Goal: Information Seeking & Learning: Understand process/instructions

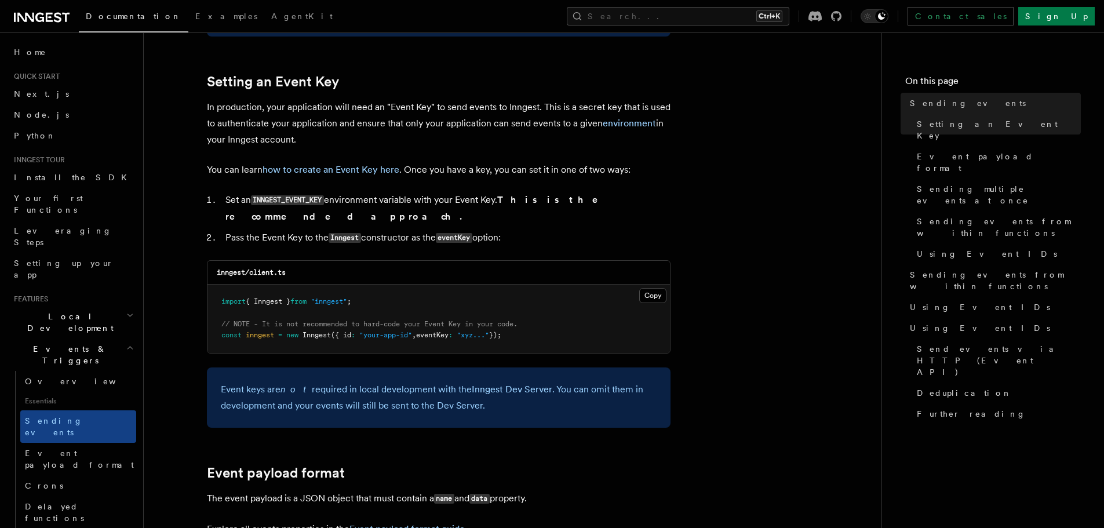
scroll to position [870, 0]
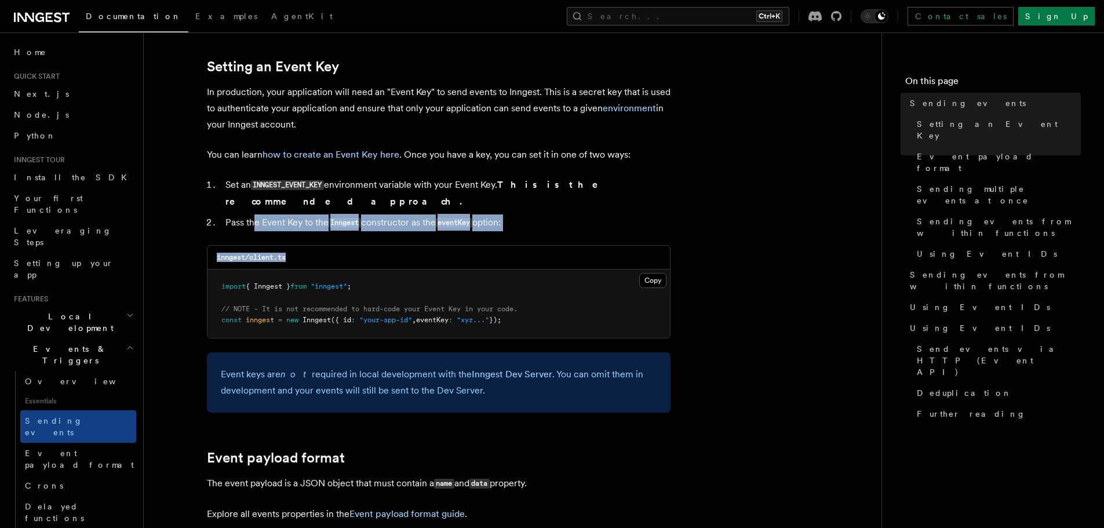
drag, startPoint x: 291, startPoint y: 212, endPoint x: 379, endPoint y: 216, distance: 88.2
drag, startPoint x: 344, startPoint y: 209, endPoint x: 456, endPoint y: 203, distance: 111.5
click at [442, 215] on li "Pass the Event Key to the Inngest constructor as the eventKey option:" at bounding box center [446, 223] width 449 height 17
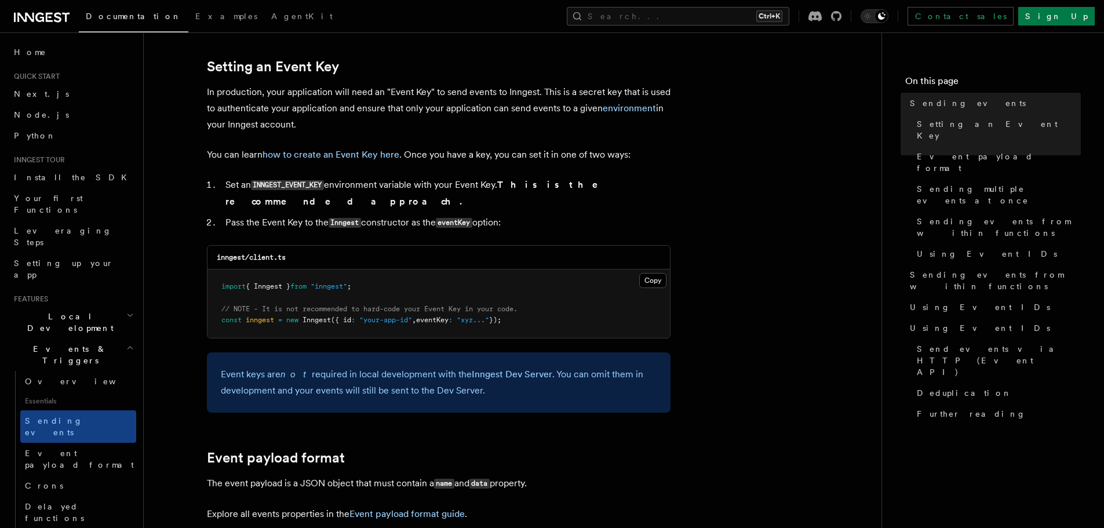
click at [457, 218] on code "eventKey" at bounding box center [454, 223] width 37 height 10
drag, startPoint x: 419, startPoint y: 206, endPoint x: 514, endPoint y: 206, distance: 95.1
click at [499, 215] on li "Pass the Event Key to the Inngest constructor as the eventKey option:" at bounding box center [446, 223] width 449 height 17
click at [515, 215] on li "Pass the Event Key to the Inngest constructor as the eventKey option:" at bounding box center [446, 223] width 449 height 17
drag, startPoint x: 389, startPoint y: 198, endPoint x: 459, endPoint y: 199, distance: 70.2
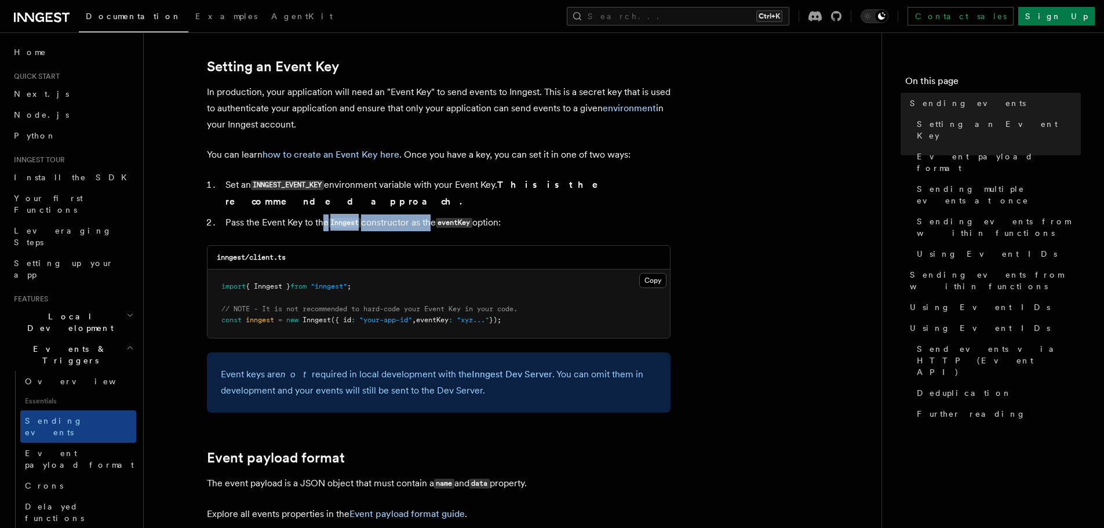
click at [438, 199] on ol "Set an INNGEST_EVENT_KEY environment variable with your Event Key. This is the …" at bounding box center [439, 204] width 464 height 54
click at [459, 215] on li "Pass the Event Key to the Inngest constructor as the eventKey option:" at bounding box center [446, 223] width 449 height 17
drag, startPoint x: 322, startPoint y: 192, endPoint x: 493, endPoint y: 186, distance: 170.6
click at [449, 190] on li "Set an INNGEST_EVENT_KEY environment variable with your Event Key. This is the …" at bounding box center [446, 193] width 449 height 33
click at [500, 185] on li "Set an INNGEST_EVENT_KEY environment variable with your Event Key. This is the …" at bounding box center [446, 193] width 449 height 33
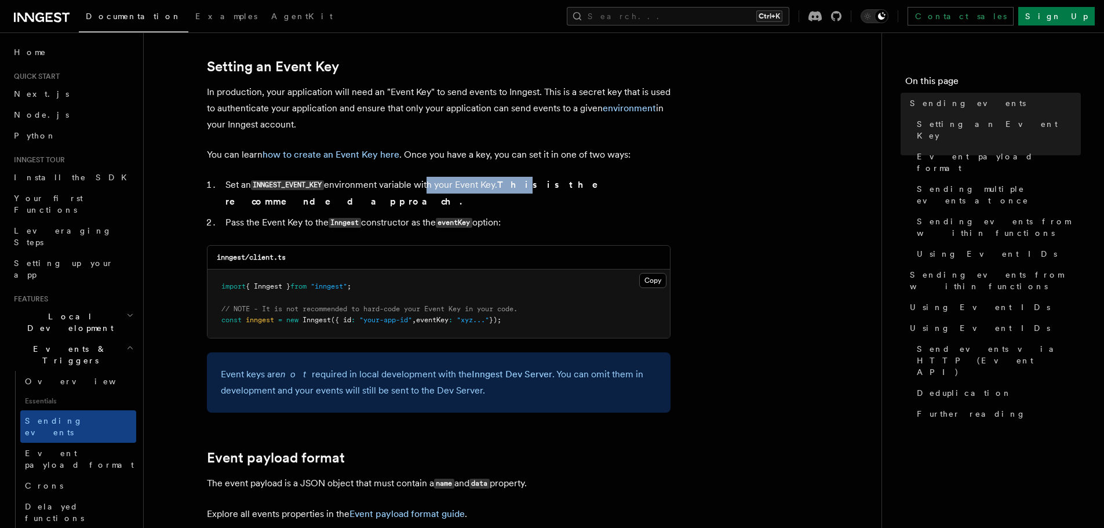
click at [578, 179] on li "Set an INNGEST_EVENT_KEY environment variable with your Event Key. This is the …" at bounding box center [446, 193] width 449 height 33
click at [615, 177] on li "Set an INNGEST_EVENT_KEY environment variable with your Event Key. This is the …" at bounding box center [446, 193] width 449 height 33
drag, startPoint x: 555, startPoint y: 186, endPoint x: 617, endPoint y: 185, distance: 62.0
click at [615, 185] on strong "This is the recommended approach." at bounding box center [420, 193] width 389 height 28
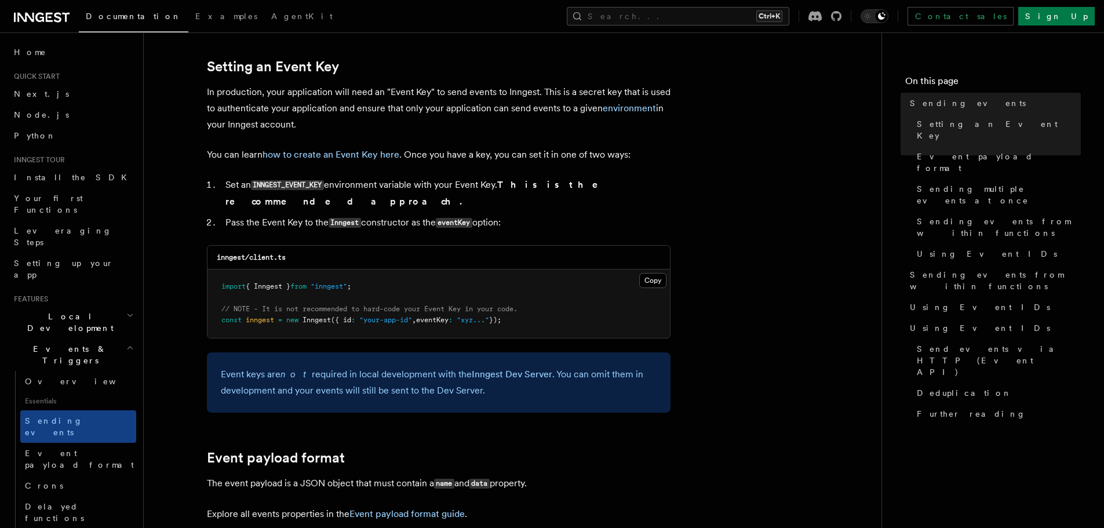
drag, startPoint x: 497, startPoint y: 182, endPoint x: 579, endPoint y: 184, distance: 82.4
click at [550, 184] on li "Set an INNGEST_EVENT_KEY environment variable with your Event Key. This is the …" at bounding box center [446, 193] width 449 height 33
click at [579, 184] on strong "This is the recommended approach." at bounding box center [420, 193] width 389 height 28
click at [284, 181] on code "INNGEST_EVENT_KEY" at bounding box center [287, 185] width 73 height 10
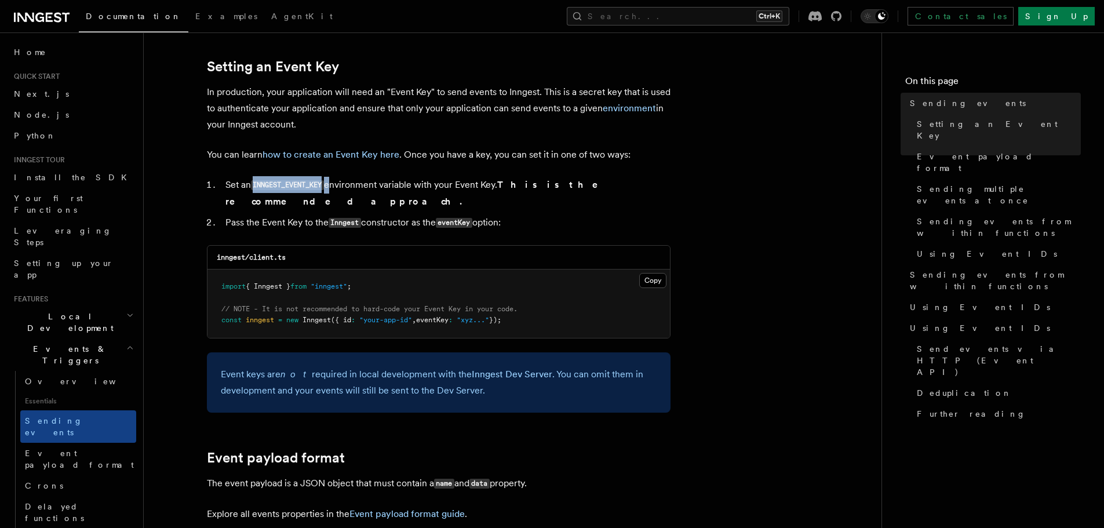
click at [294, 188] on code "INNGEST_EVENT_KEY" at bounding box center [287, 185] width 73 height 10
drag, startPoint x: 324, startPoint y: 185, endPoint x: 254, endPoint y: 190, distance: 70.3
click at [254, 190] on li "Set an INNGEST_EVENT_KEY environment variable with your Event Key. This is the …" at bounding box center [446, 193] width 449 height 33
copy code "INNGEST_EVENT_KE"
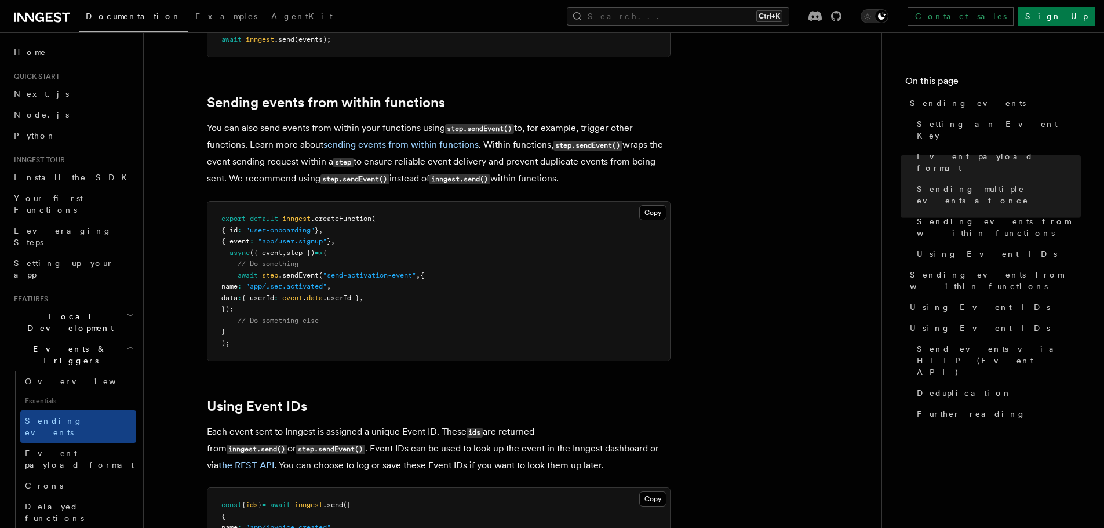
scroll to position [1797, 0]
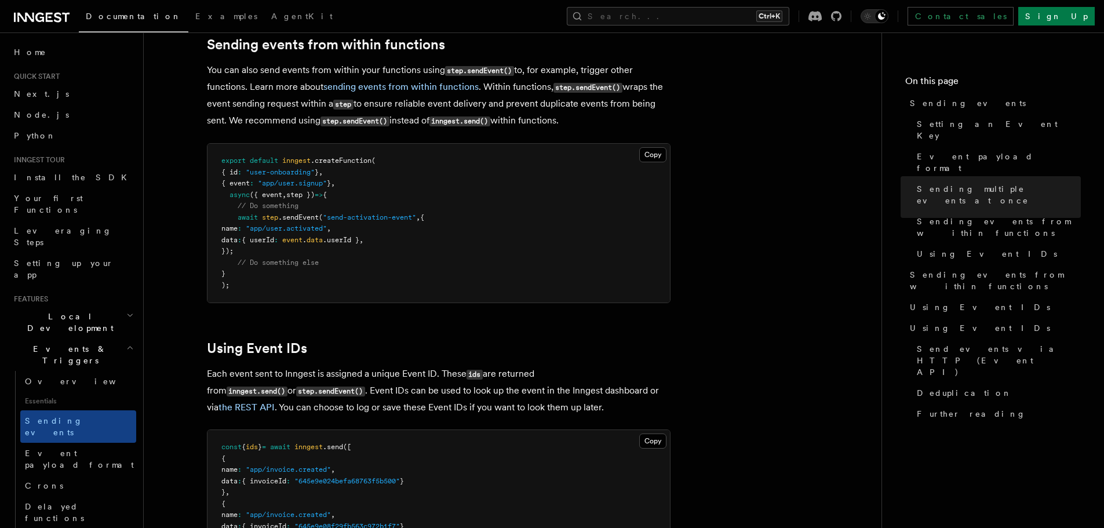
click at [460, 278] on pre "export default inngest .createFunction ( { id : "user-onboarding" } , { event :…" at bounding box center [439, 223] width 463 height 159
